Goal: Navigation & Orientation: Find specific page/section

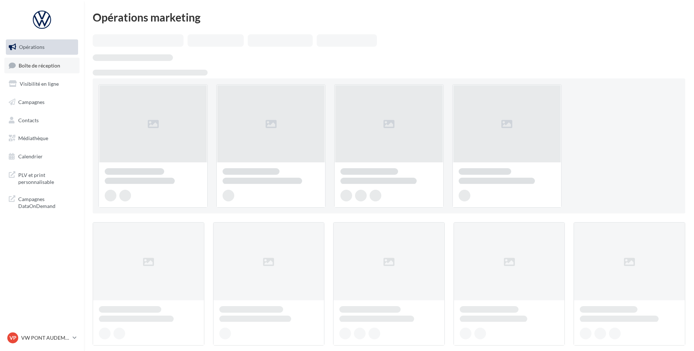
click at [57, 61] on link "Boîte de réception" at bounding box center [41, 66] width 75 height 16
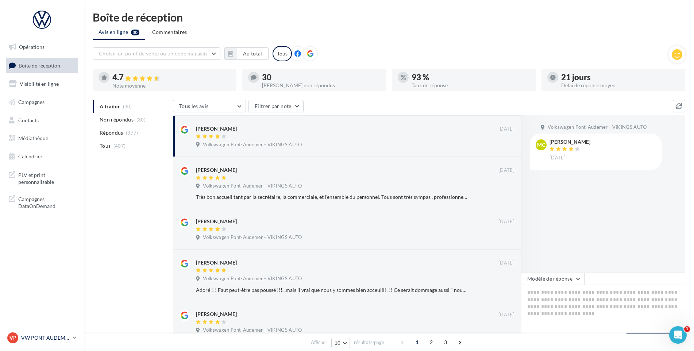
click at [59, 338] on p "VW PONT AUDEMER" at bounding box center [45, 337] width 48 height 7
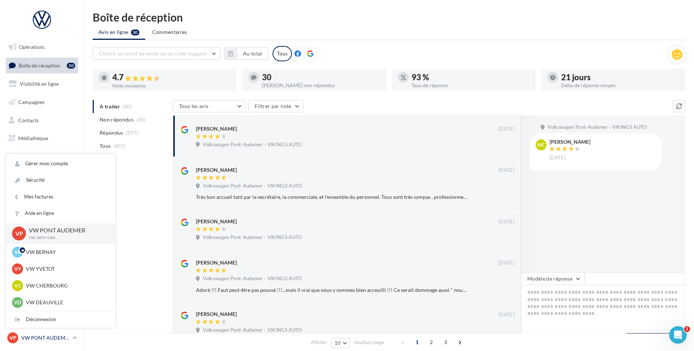
scroll to position [182, 0]
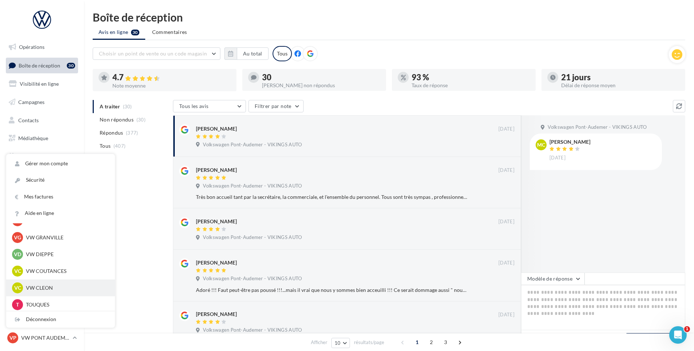
click at [58, 282] on div "VC VW CLEON vw-cle-vau" at bounding box center [60, 287] width 97 height 11
